Goal: Information Seeking & Learning: Learn about a topic

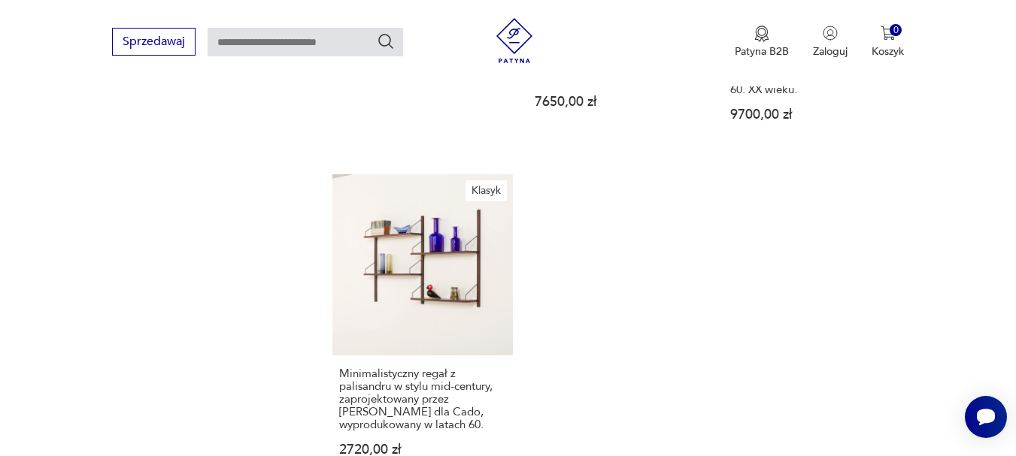
scroll to position [2097, 0]
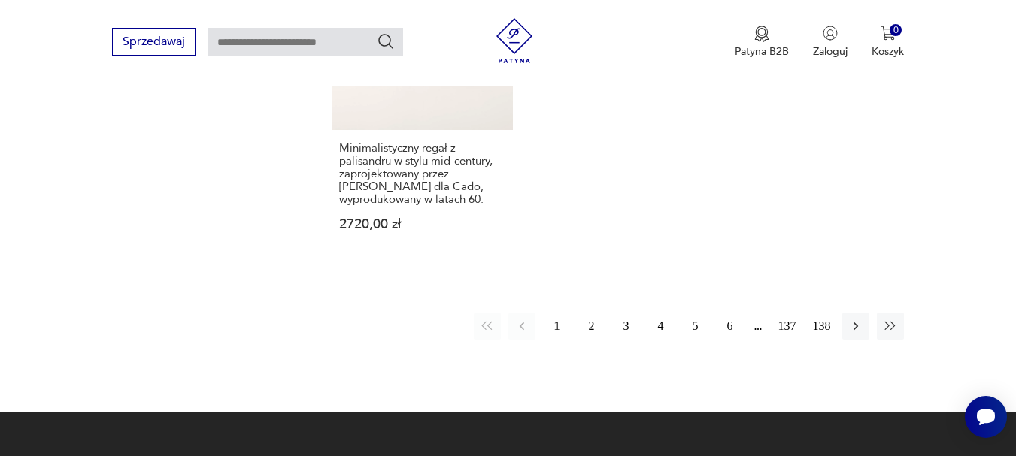
click at [592, 313] on button "2" at bounding box center [590, 326] width 27 height 27
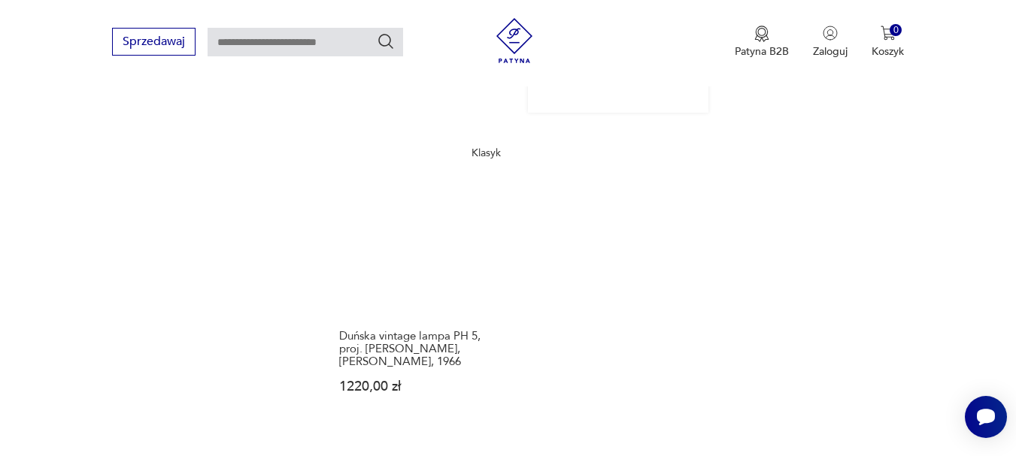
scroll to position [1936, 0]
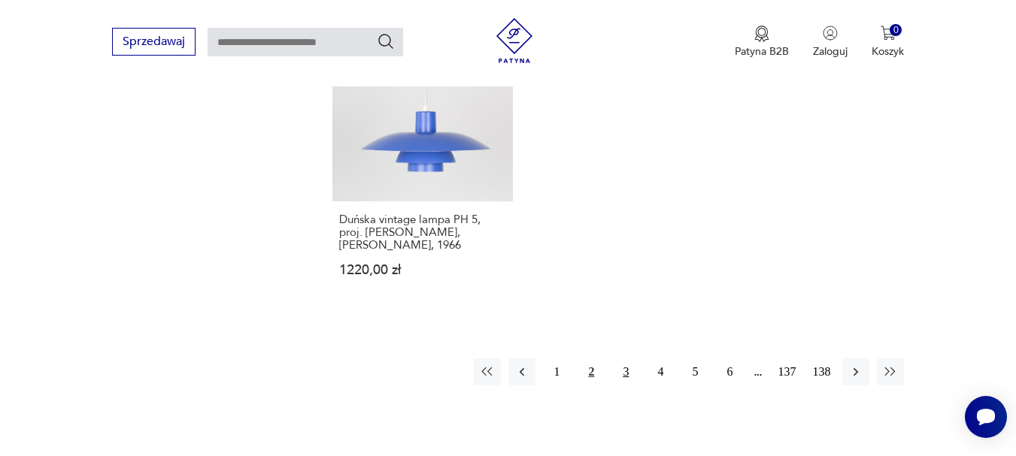
click at [627, 359] on button "3" at bounding box center [625, 372] width 27 height 27
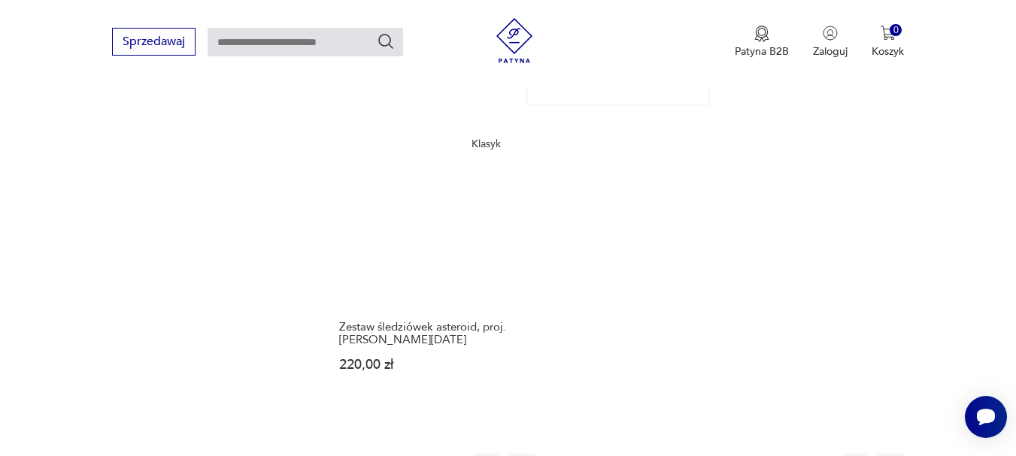
scroll to position [1936, 0]
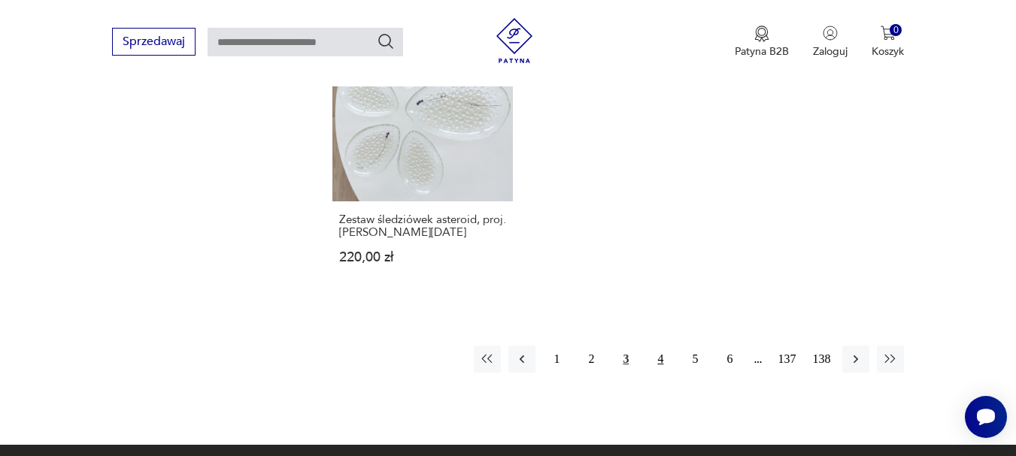
click at [660, 346] on button "4" at bounding box center [660, 359] width 27 height 27
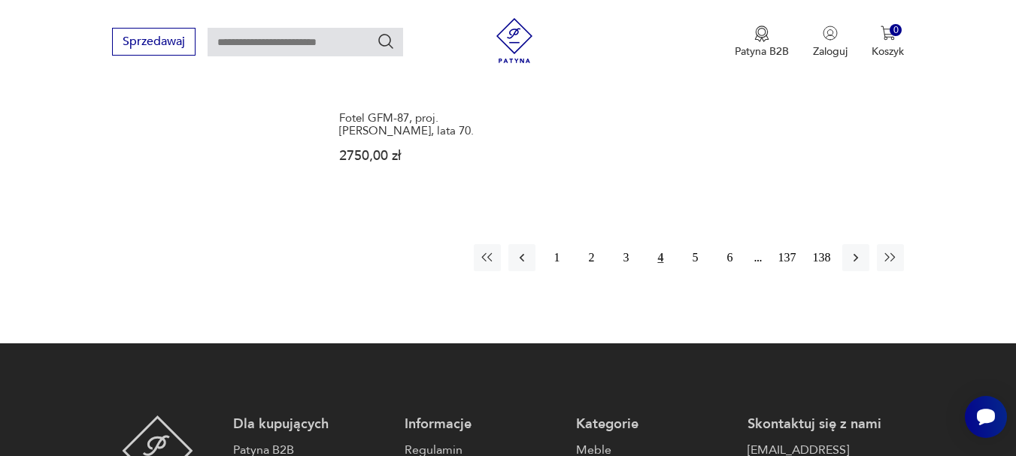
scroll to position [2086, 0]
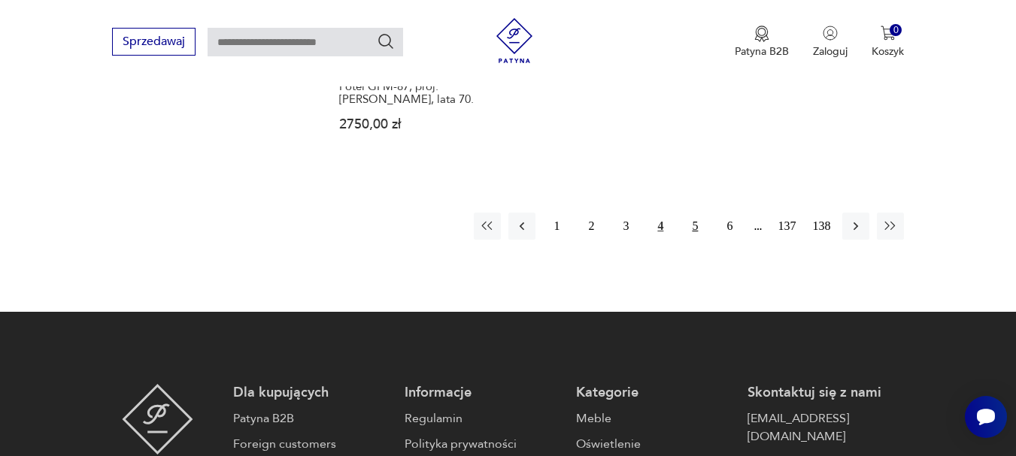
click at [695, 213] on button "5" at bounding box center [694, 226] width 27 height 27
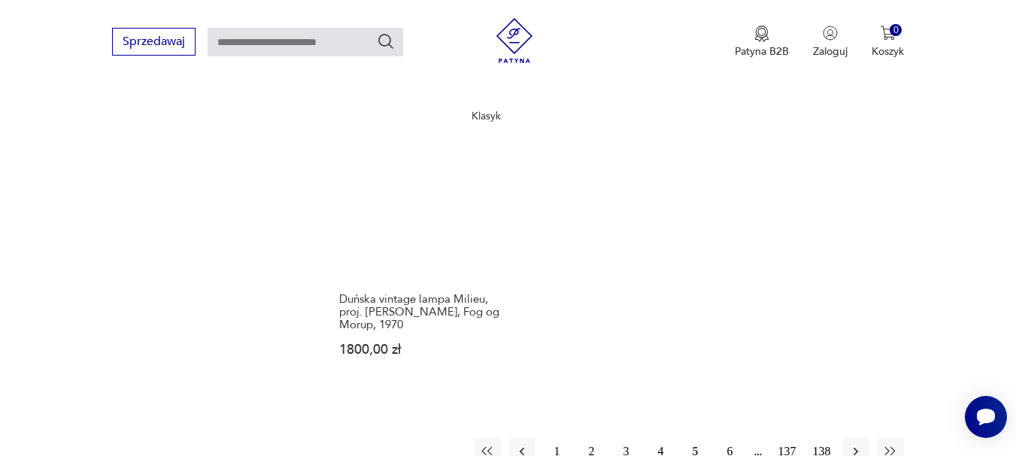
scroll to position [2011, 0]
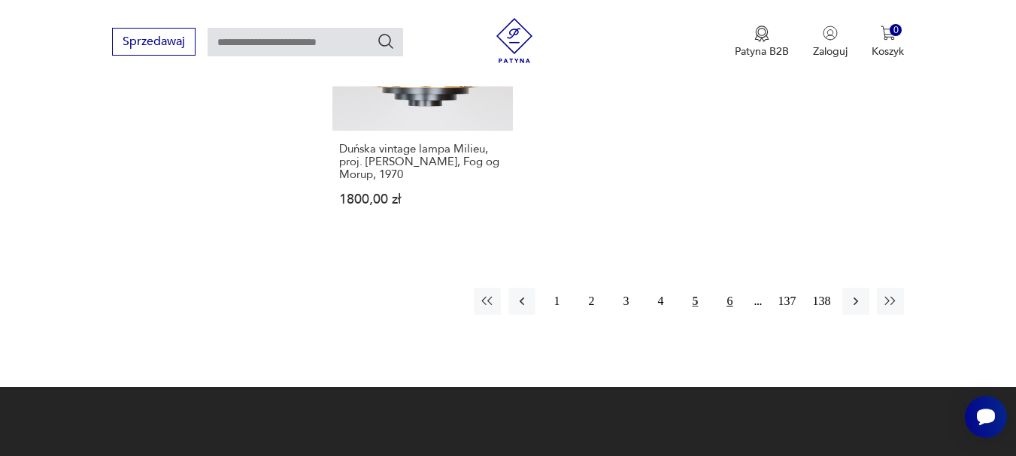
click at [732, 288] on button "6" at bounding box center [729, 301] width 27 height 27
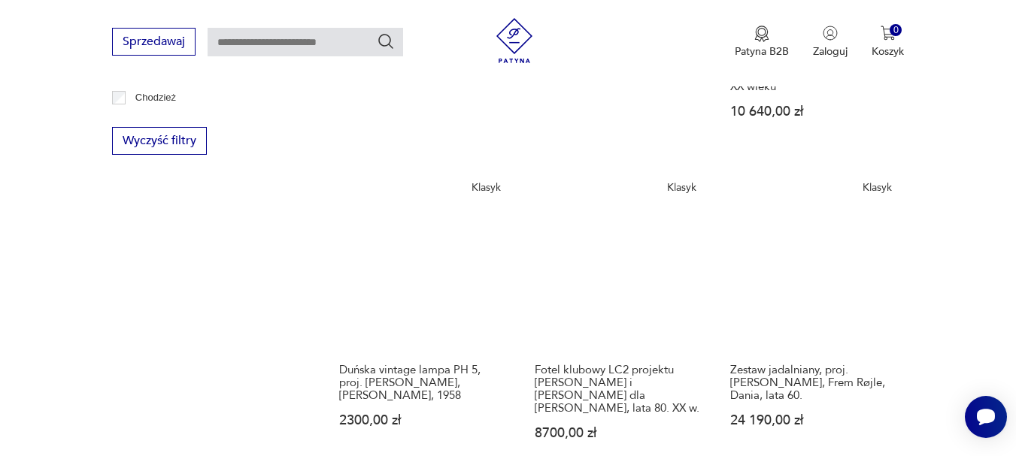
scroll to position [883, 0]
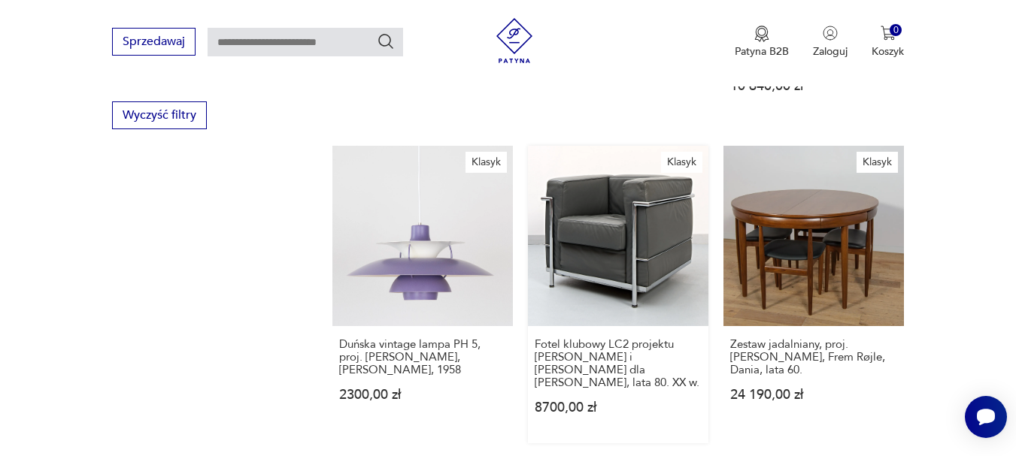
click at [637, 212] on link "Klasyk Fotel klubowy LC2 projektu [PERSON_NAME] i [PERSON_NAME] dla [PERSON_NAM…" at bounding box center [618, 295] width 180 height 298
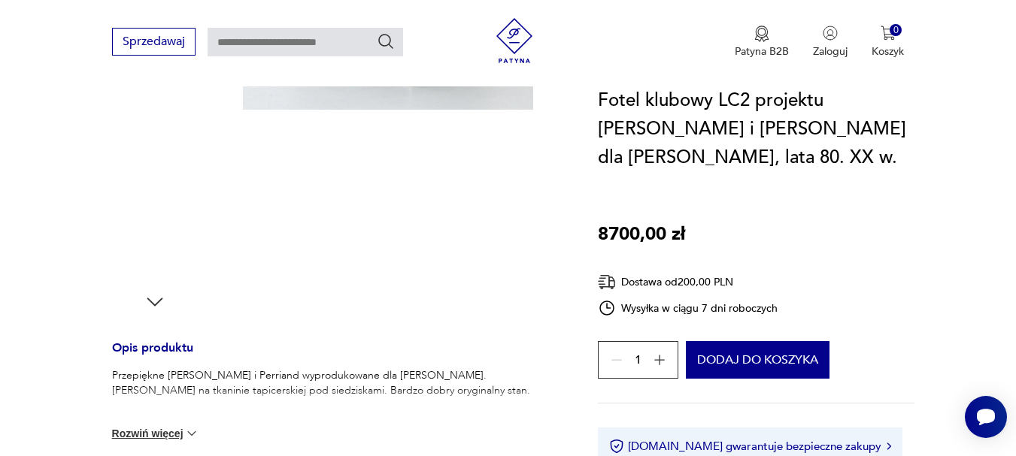
scroll to position [451, 0]
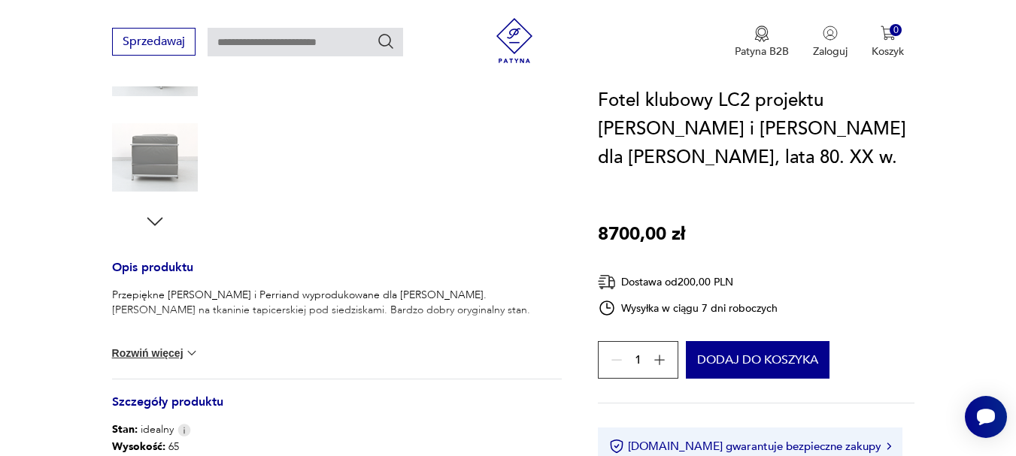
click at [183, 357] on button "Rozwiń więcej" at bounding box center [155, 353] width 87 height 15
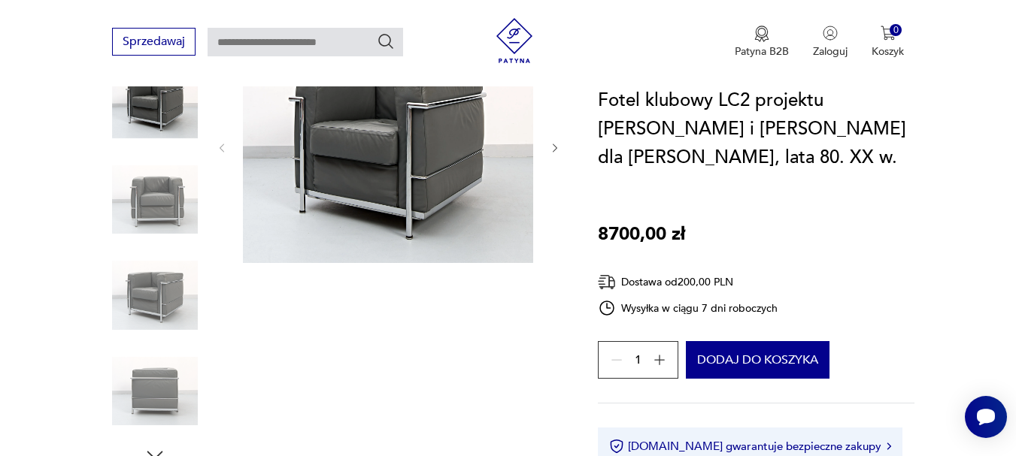
scroll to position [150, 0]
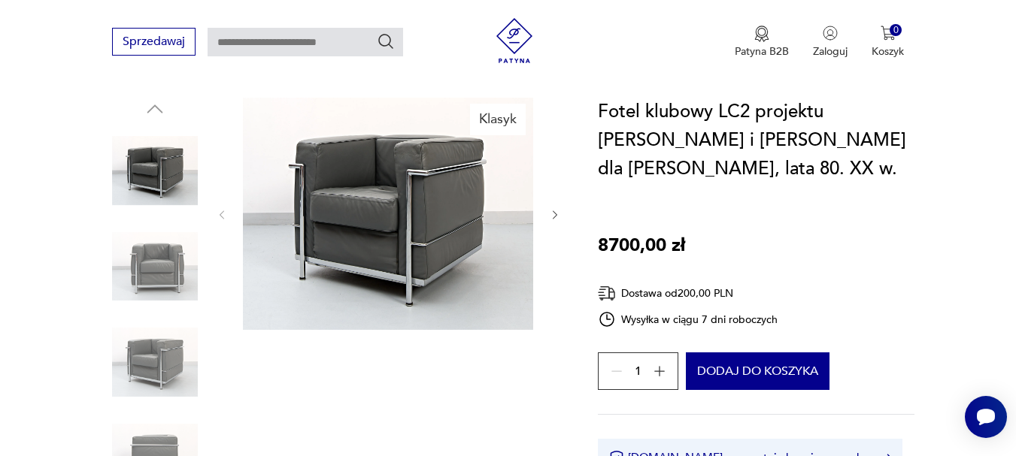
click at [559, 214] on icon "button" at bounding box center [555, 215] width 13 height 13
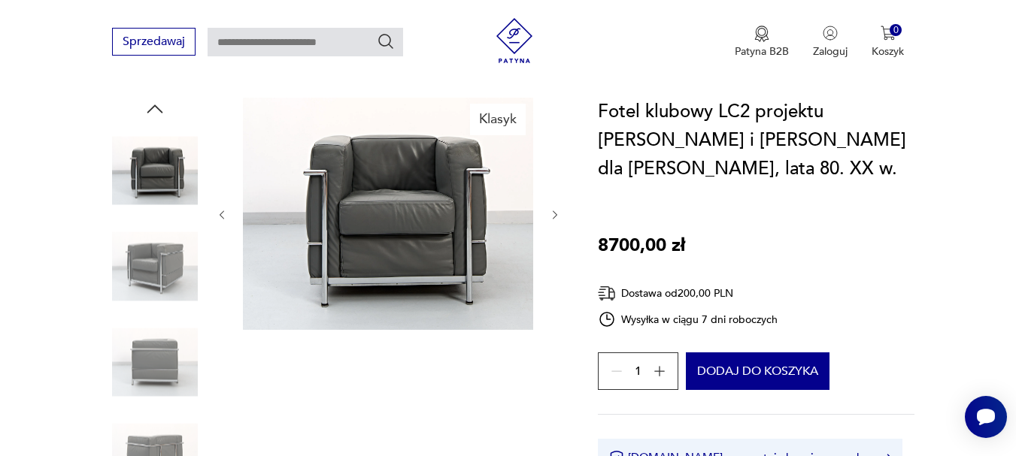
click at [553, 211] on icon "button" at bounding box center [555, 215] width 13 height 13
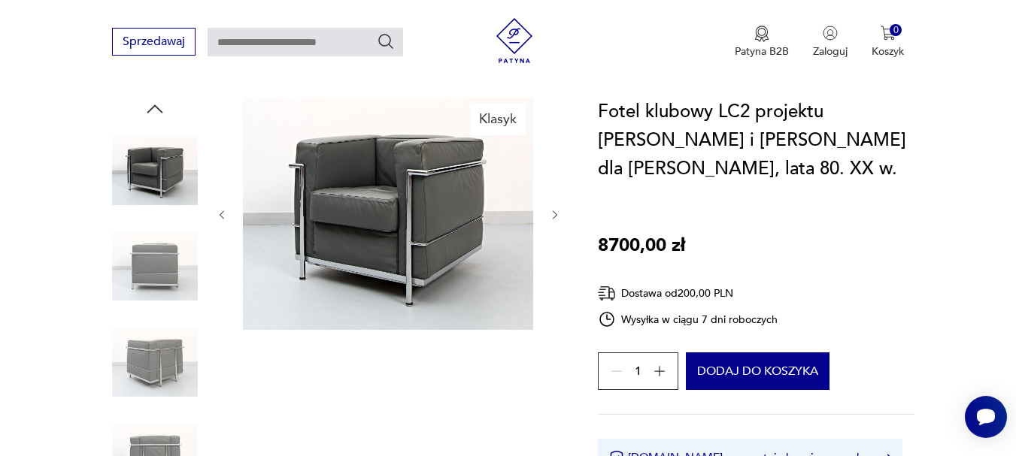
click at [553, 211] on icon "button" at bounding box center [555, 215] width 13 height 13
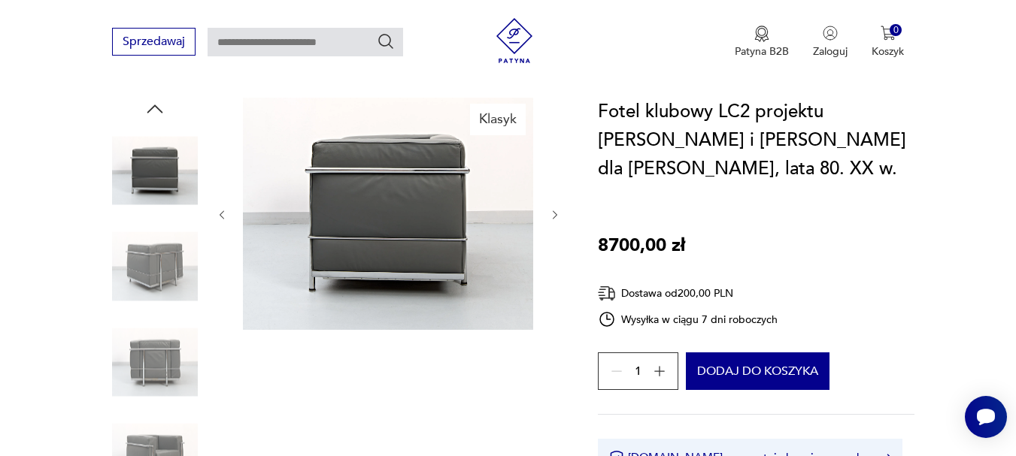
click at [554, 213] on icon "button" at bounding box center [555, 215] width 13 height 13
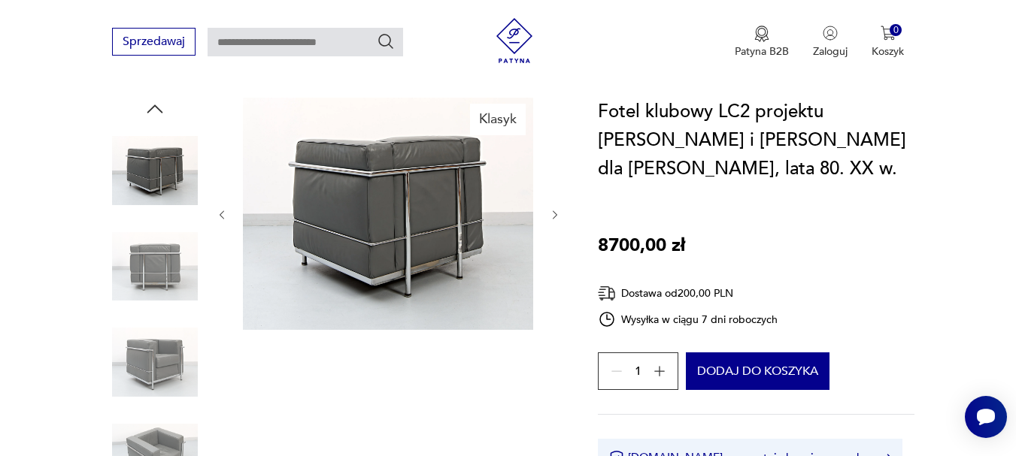
click at [554, 213] on icon "button" at bounding box center [555, 215] width 13 height 13
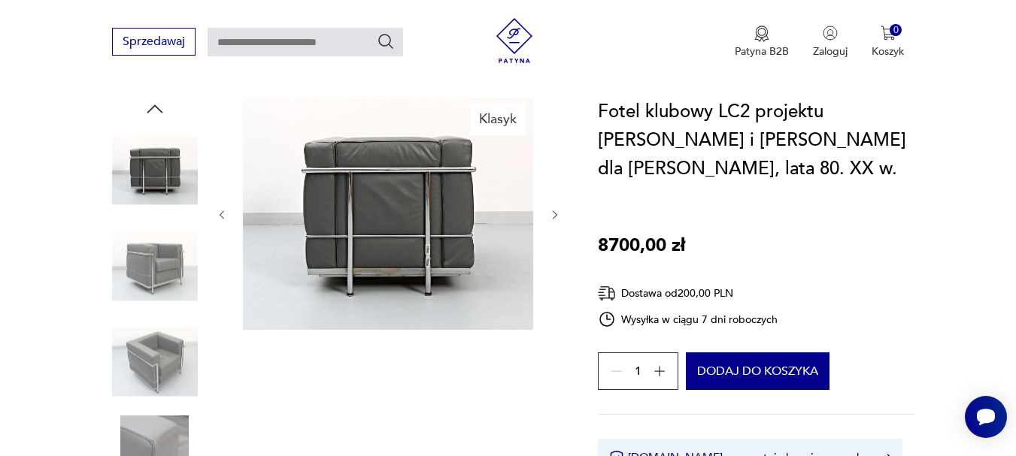
click at [554, 213] on icon "button" at bounding box center [555, 215] width 13 height 13
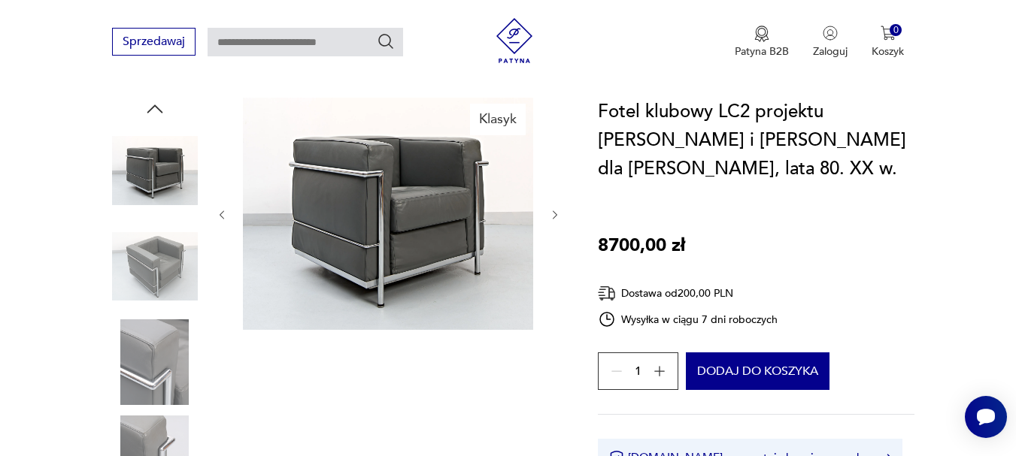
click at [554, 213] on icon "button" at bounding box center [555, 215] width 13 height 13
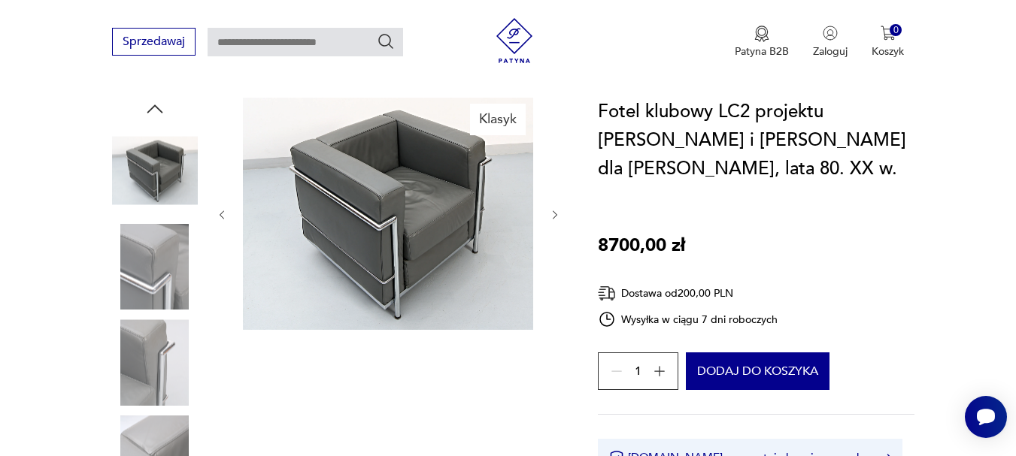
click at [554, 213] on icon "button" at bounding box center [555, 215] width 13 height 13
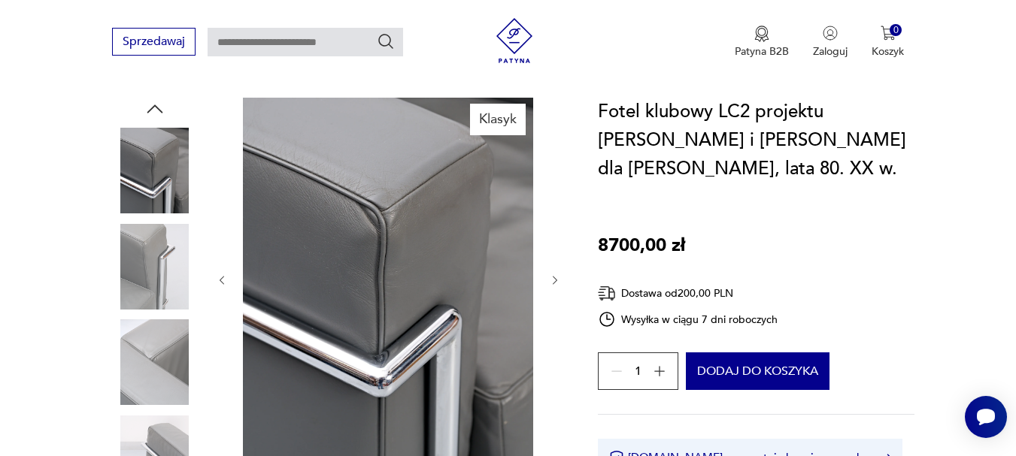
click at [554, 213] on div at bounding box center [389, 280] width 346 height 365
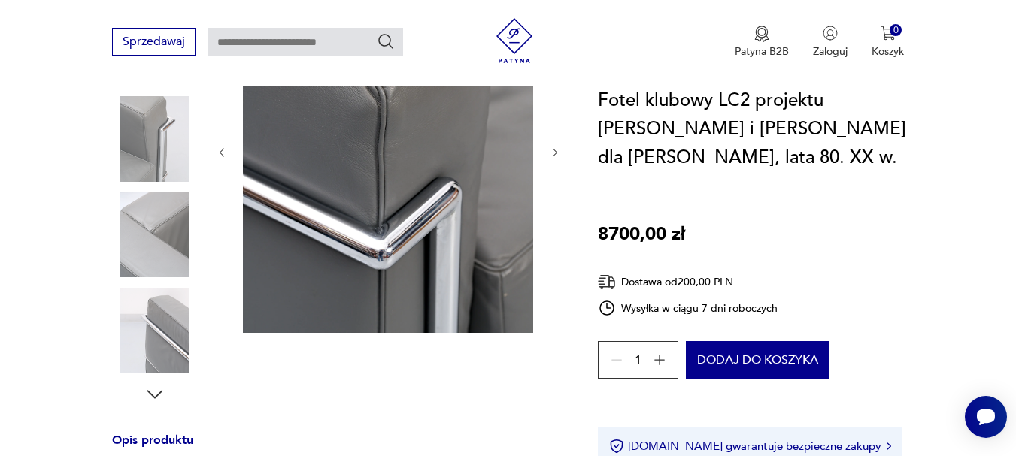
scroll to position [376, 0]
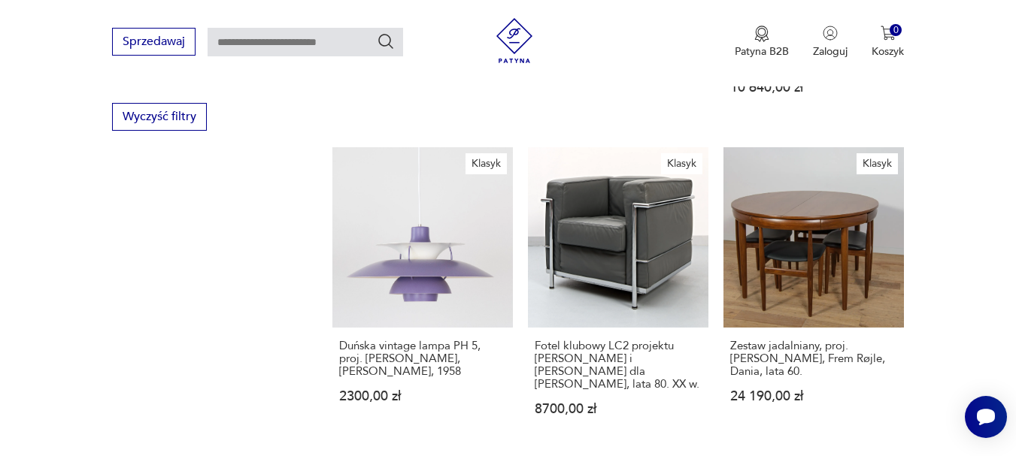
scroll to position [2140, 0]
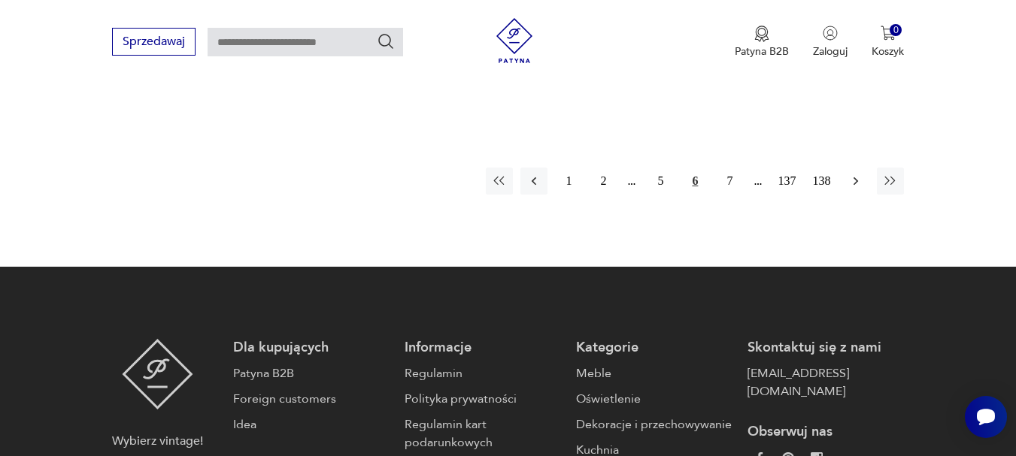
click at [855, 174] on icon "button" at bounding box center [855, 181] width 15 height 15
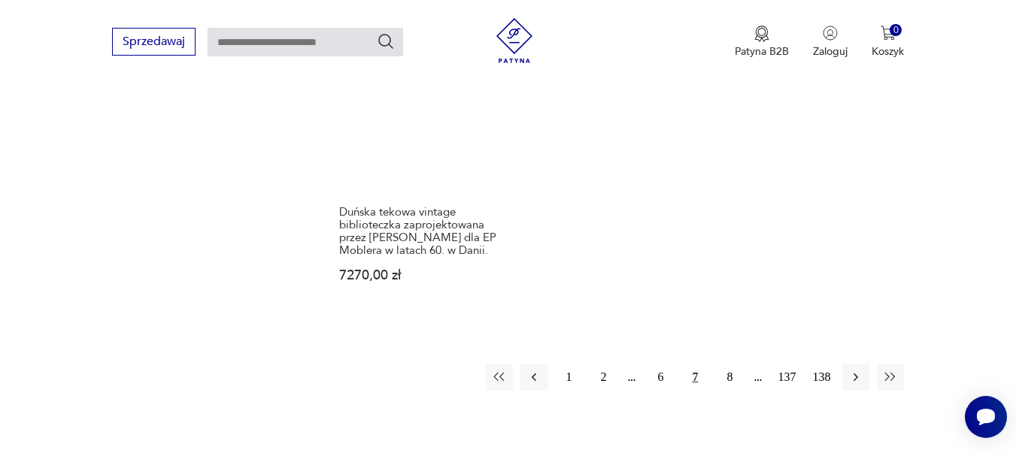
scroll to position [2030, 0]
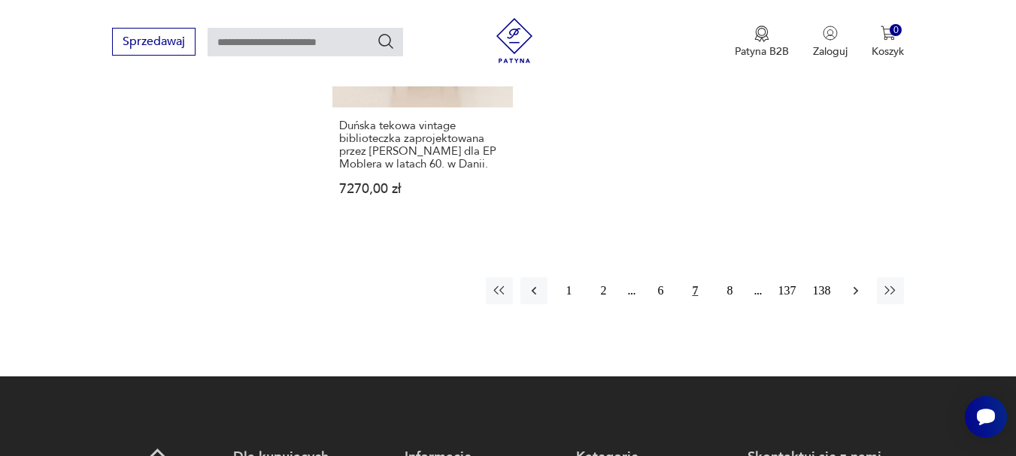
click at [858, 283] on icon "button" at bounding box center [855, 290] width 15 height 15
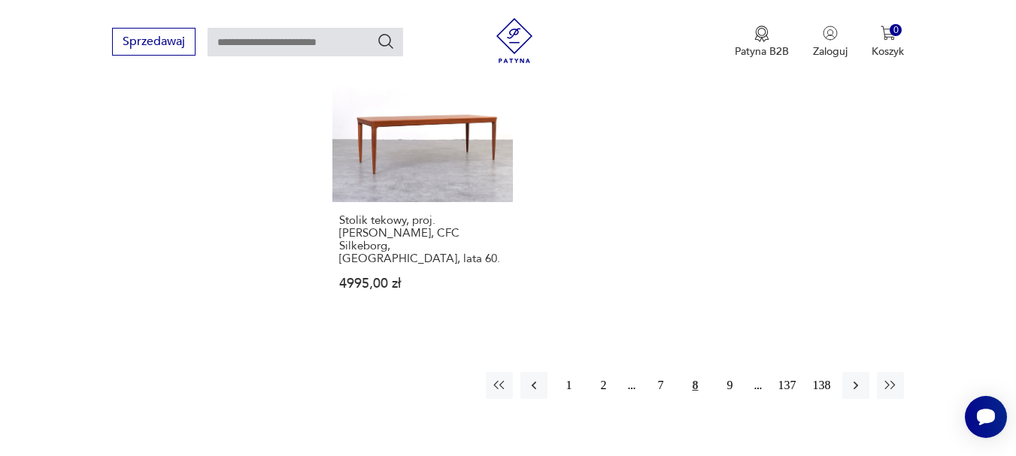
scroll to position [1936, 0]
click at [853, 377] on icon "button" at bounding box center [855, 384] width 15 height 15
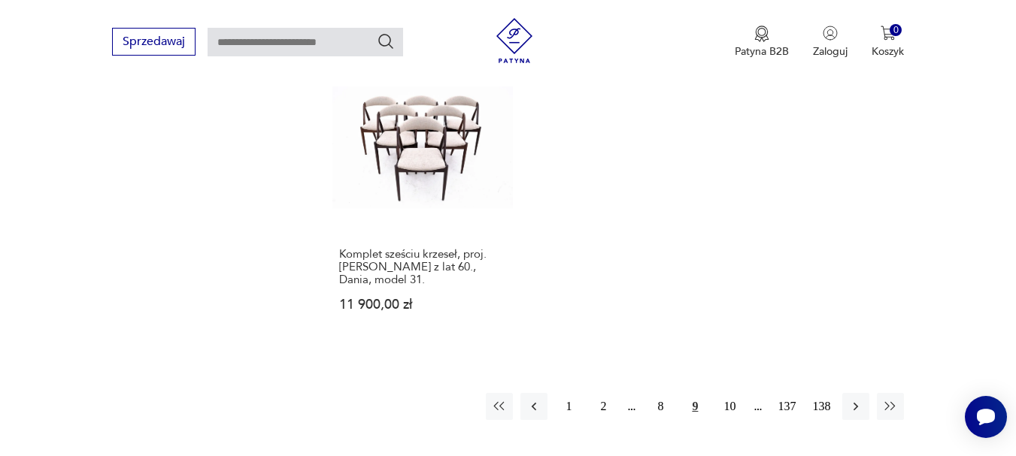
scroll to position [2011, 0]
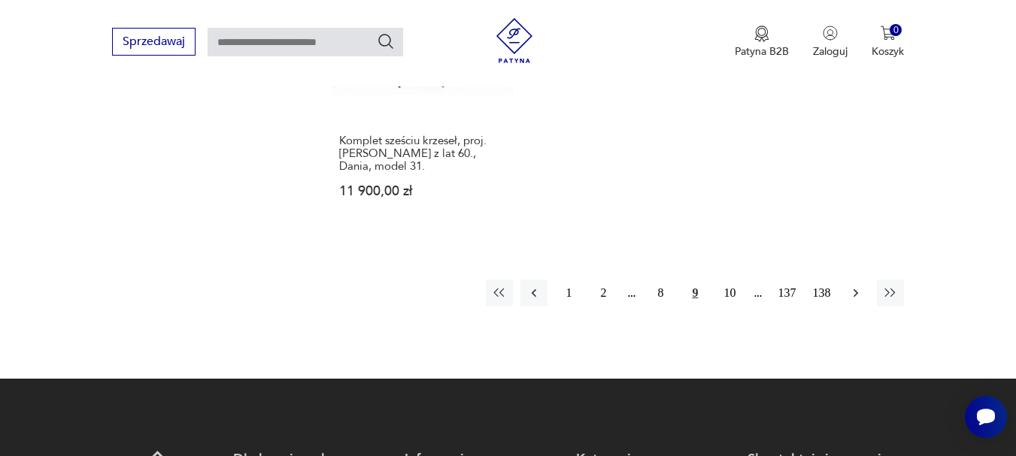
click at [856, 289] on icon "button" at bounding box center [855, 293] width 5 height 8
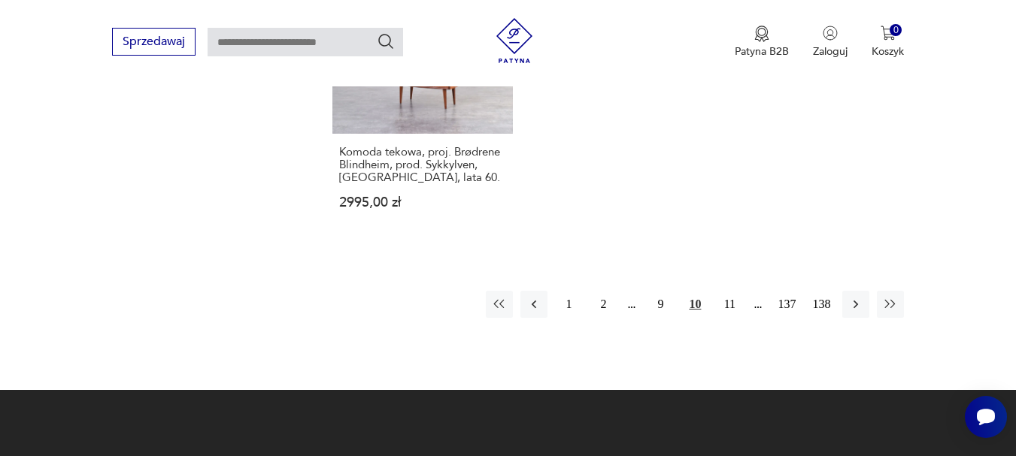
scroll to position [2011, 0]
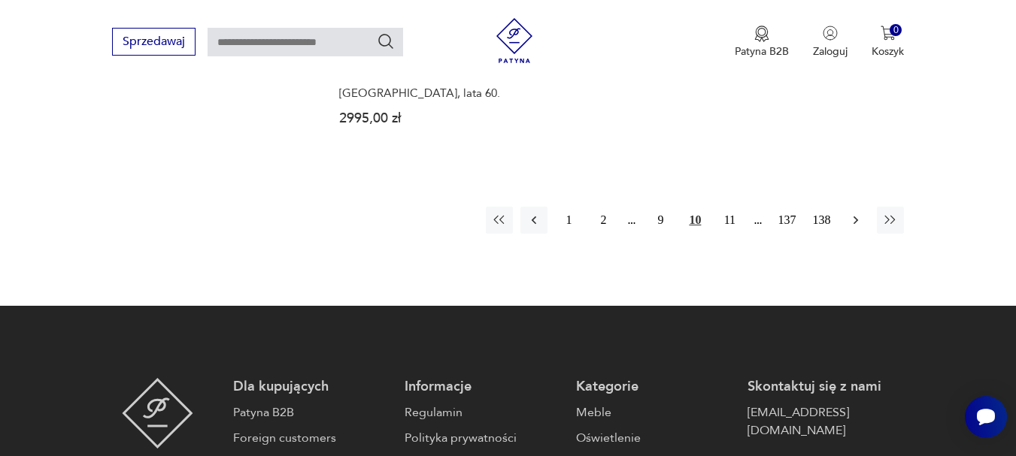
click at [856, 213] on icon "button" at bounding box center [855, 220] width 15 height 15
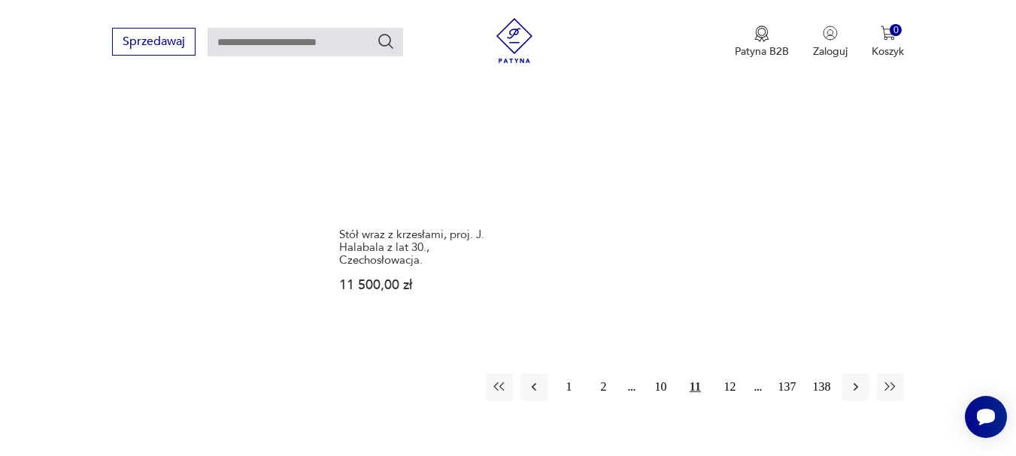
scroll to position [1936, 0]
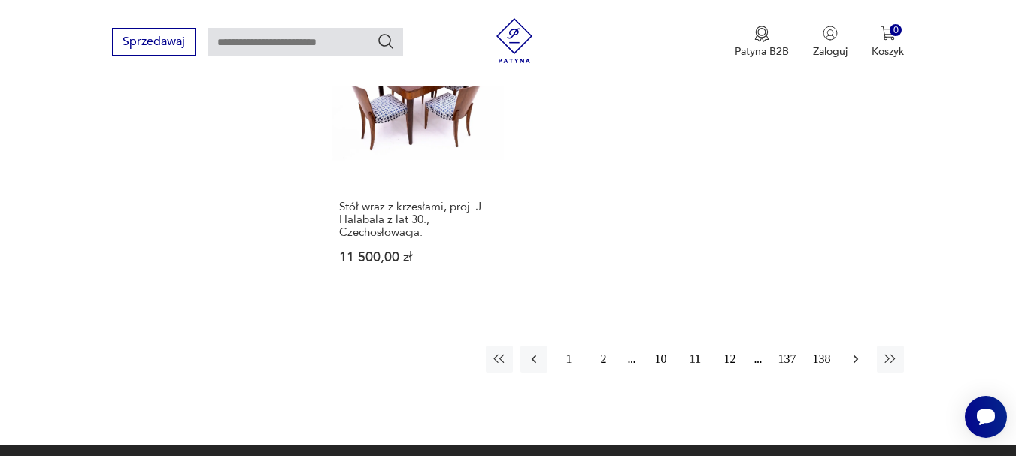
click at [856, 355] on icon "button" at bounding box center [855, 359] width 5 height 8
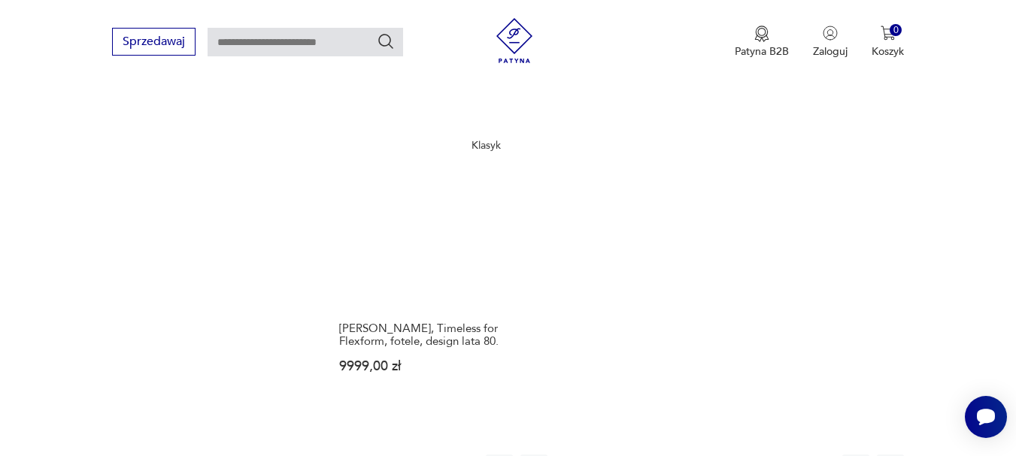
scroll to position [1936, 0]
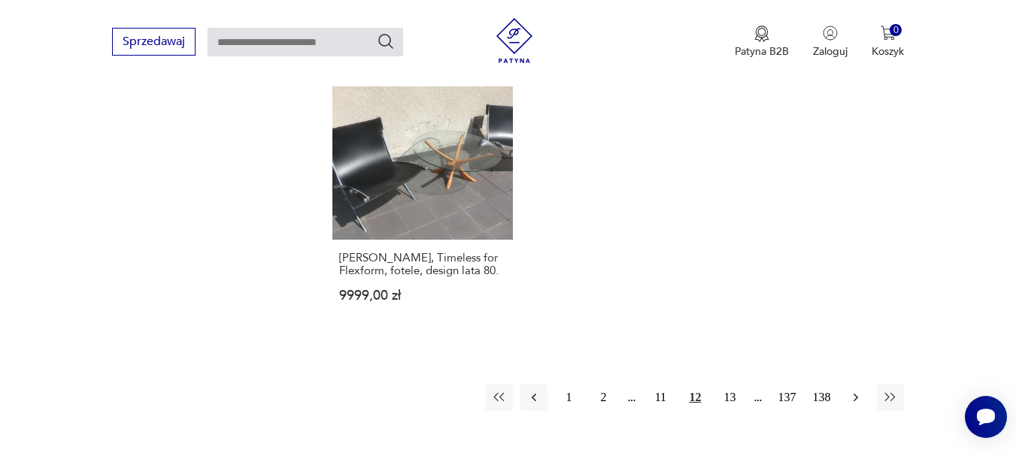
click at [857, 390] on icon "button" at bounding box center [855, 397] width 15 height 15
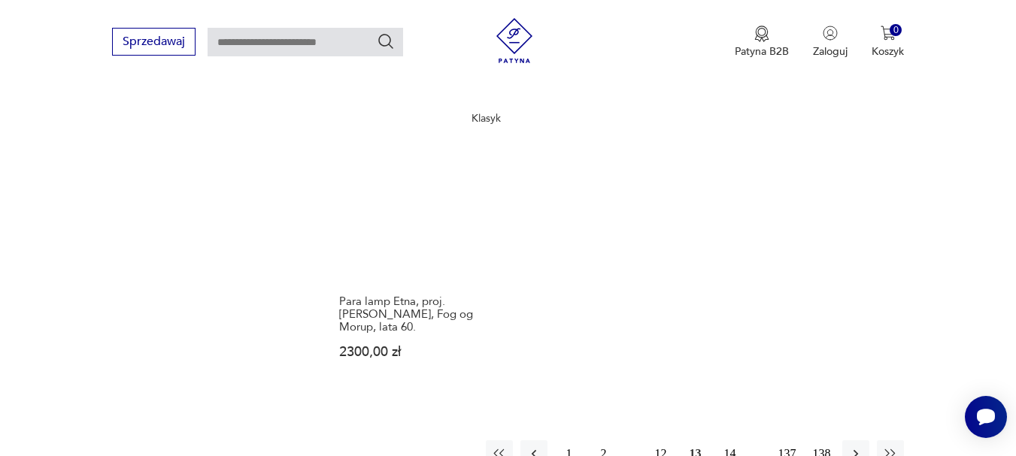
scroll to position [2011, 0]
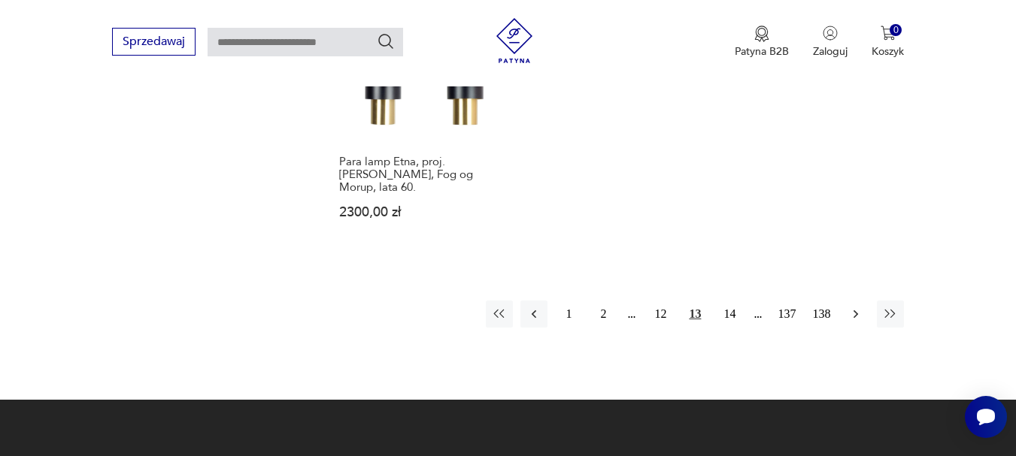
click at [858, 307] on icon "button" at bounding box center [855, 314] width 15 height 15
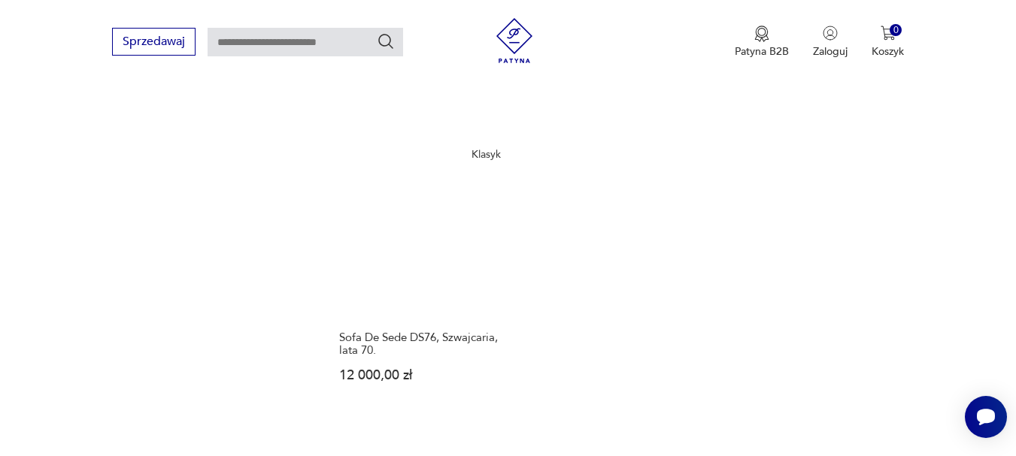
scroll to position [1936, 0]
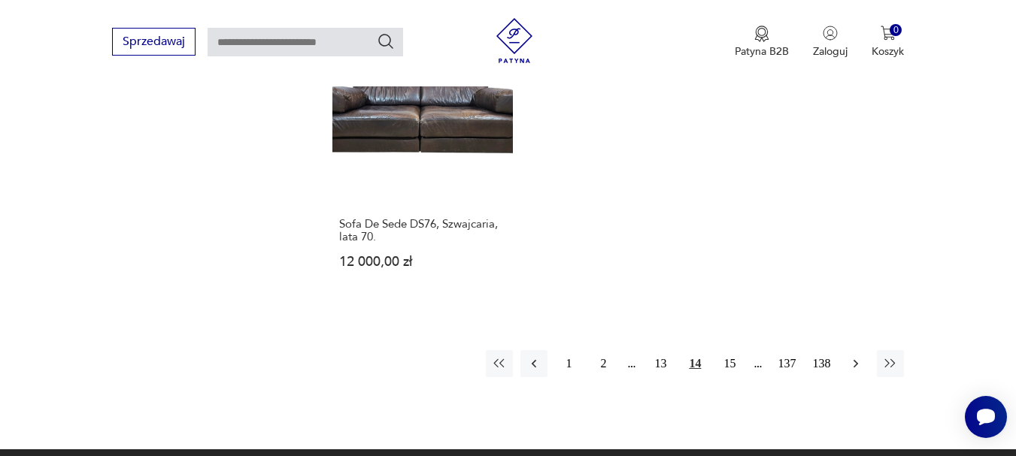
click at [857, 356] on icon "button" at bounding box center [855, 363] width 15 height 15
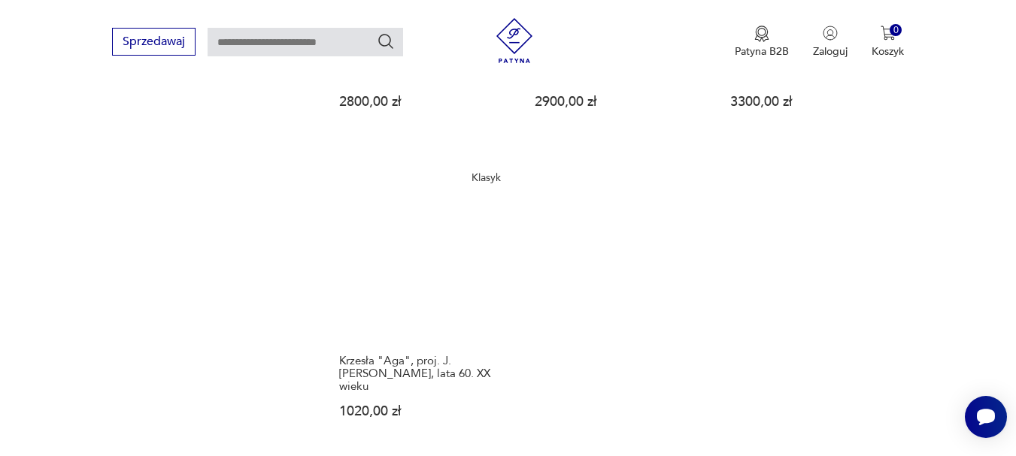
scroll to position [1936, 0]
